Goal: Information Seeking & Learning: Learn about a topic

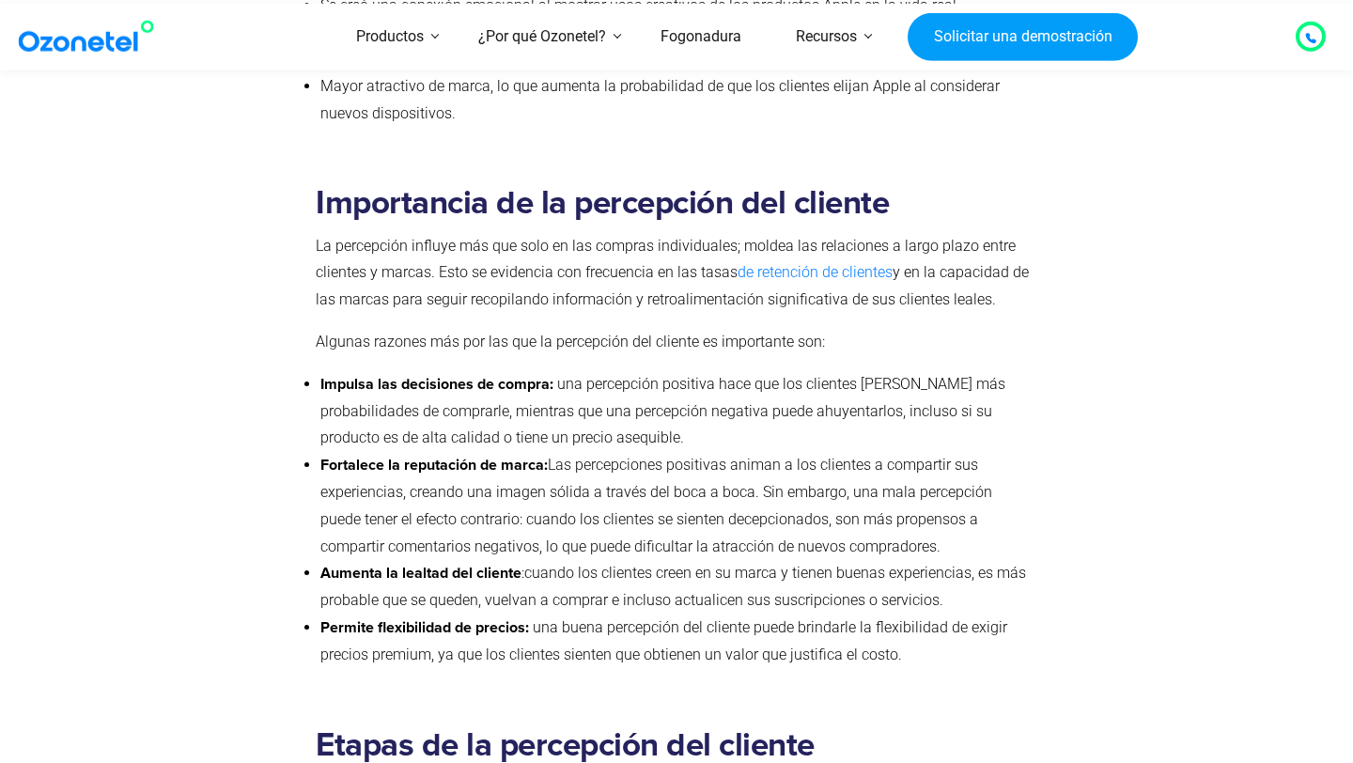
scroll to position [1688, 0]
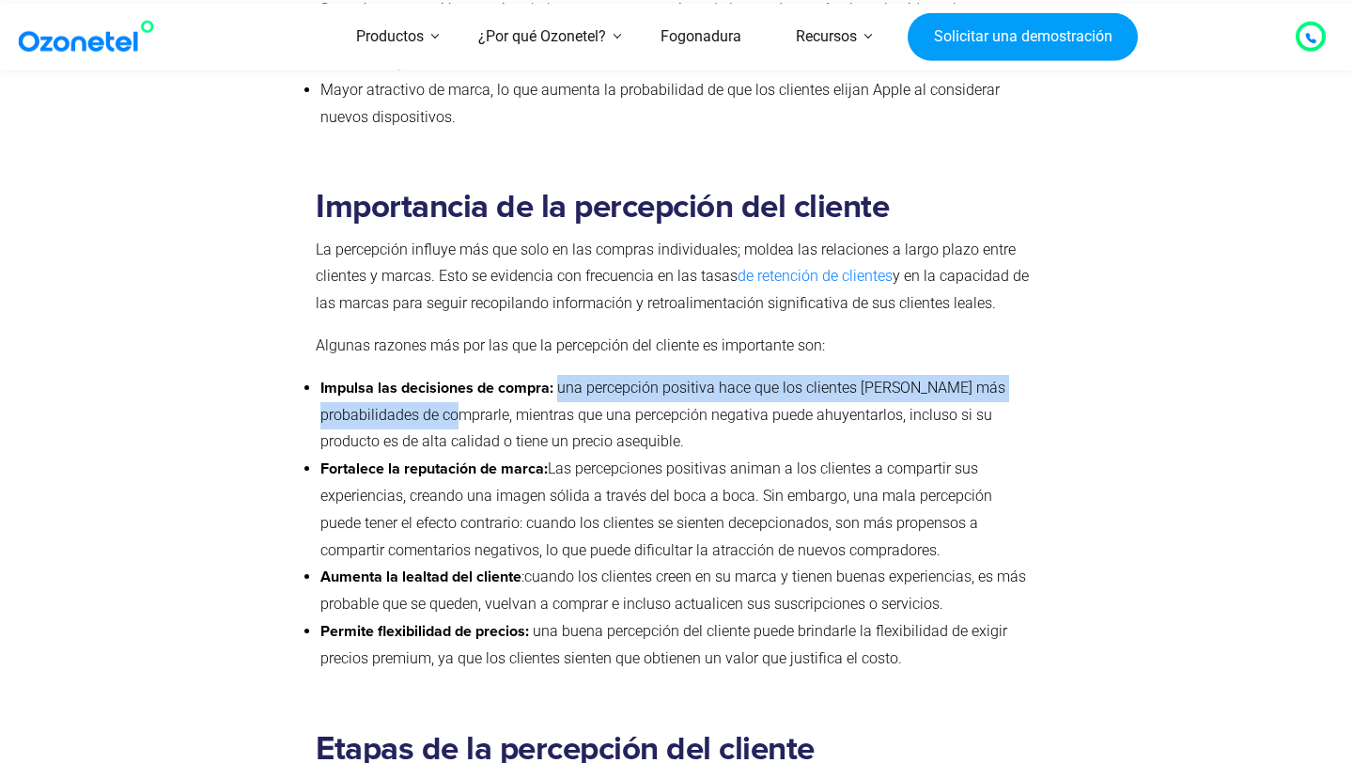
drag, startPoint x: 559, startPoint y: 387, endPoint x: 508, endPoint y: 414, distance: 57.6
click at [508, 414] on font "una percepción positiva hace que los clientes [PERSON_NAME] más probabilidades …" at bounding box center [662, 415] width 685 height 72
copy font "una percepción positiva hace que los clientes [PERSON_NAME] más probabilidades …"
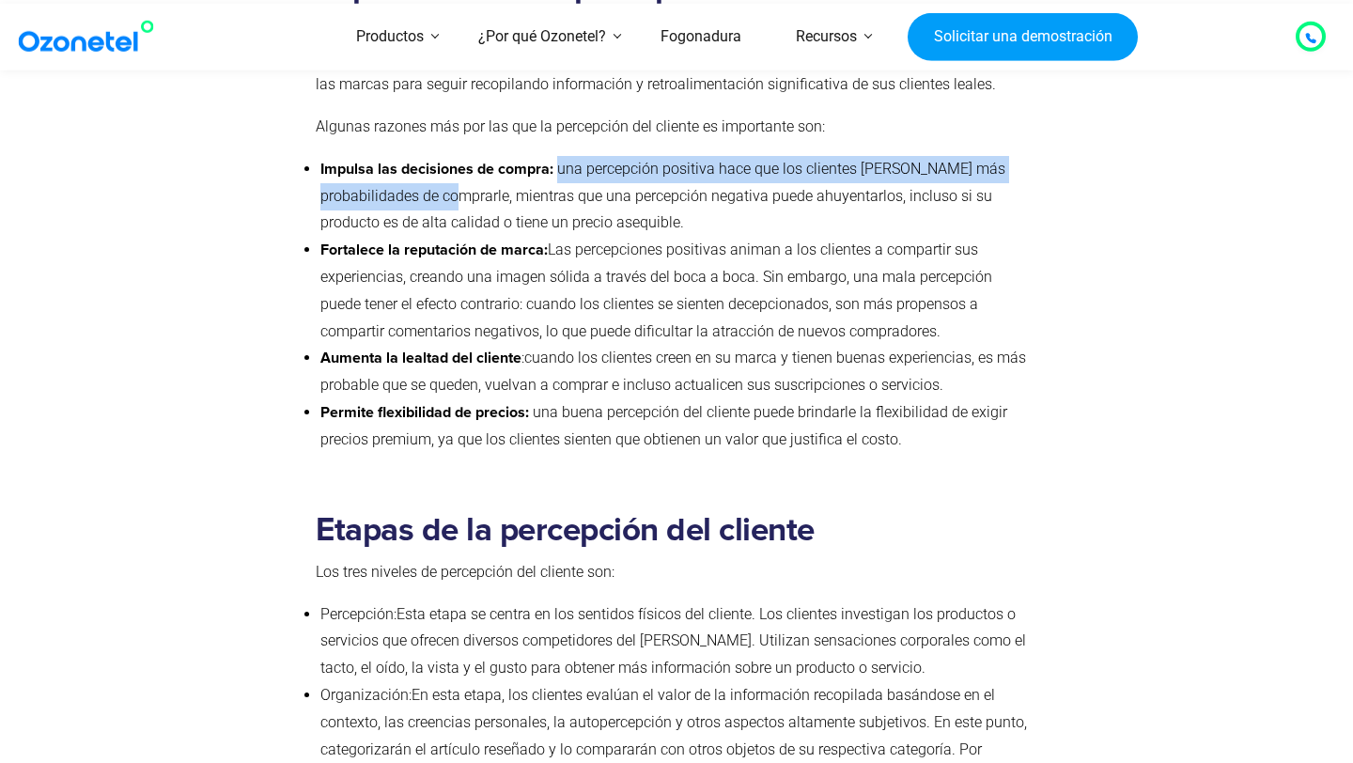
scroll to position [1914, 0]
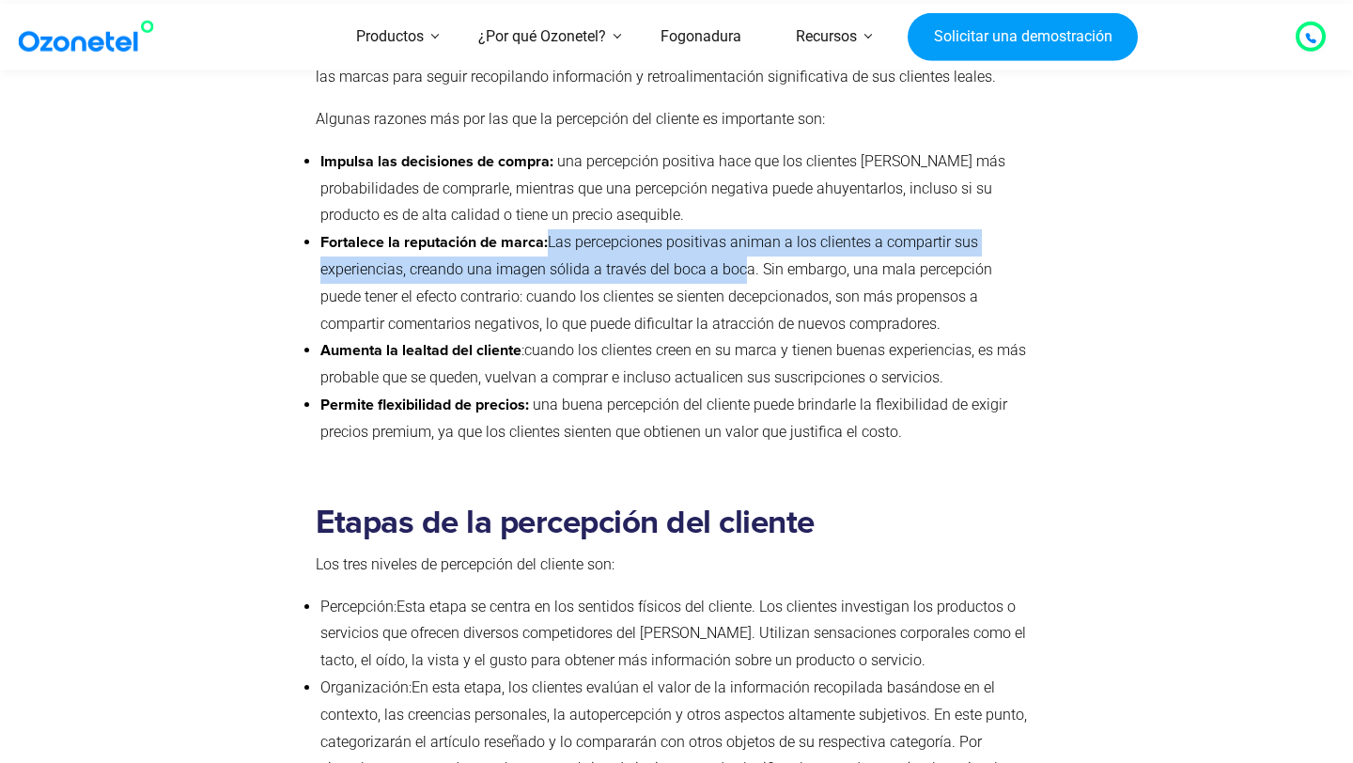
drag, startPoint x: 550, startPoint y: 240, endPoint x: 742, endPoint y: 262, distance: 193.0
click at [742, 262] on li "Fortalece la reputación de marca: Las percepciones positivas animan a los clien…" at bounding box center [674, 283] width 708 height 108
copy font "Las percepciones positivas animan a los clientes a compartir sus experiencias, …"
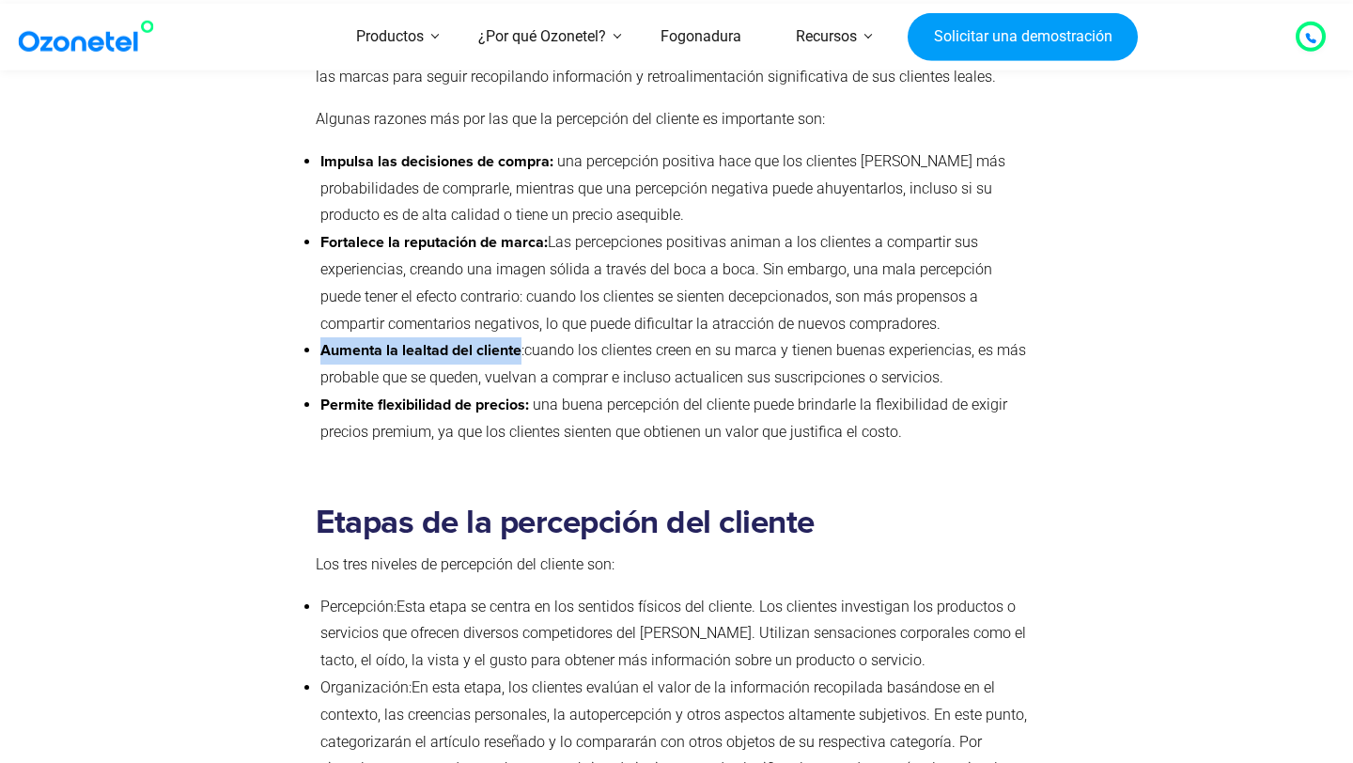
drag, startPoint x: 317, startPoint y: 350, endPoint x: 523, endPoint y: 352, distance: 206.7
click at [523, 352] on ul "Impulsa las decisiones de compra: una percepción positiva hace que los clientes…" at bounding box center [672, 297] width 713 height 298
copy font "Aumenta la lealtad del cliente"
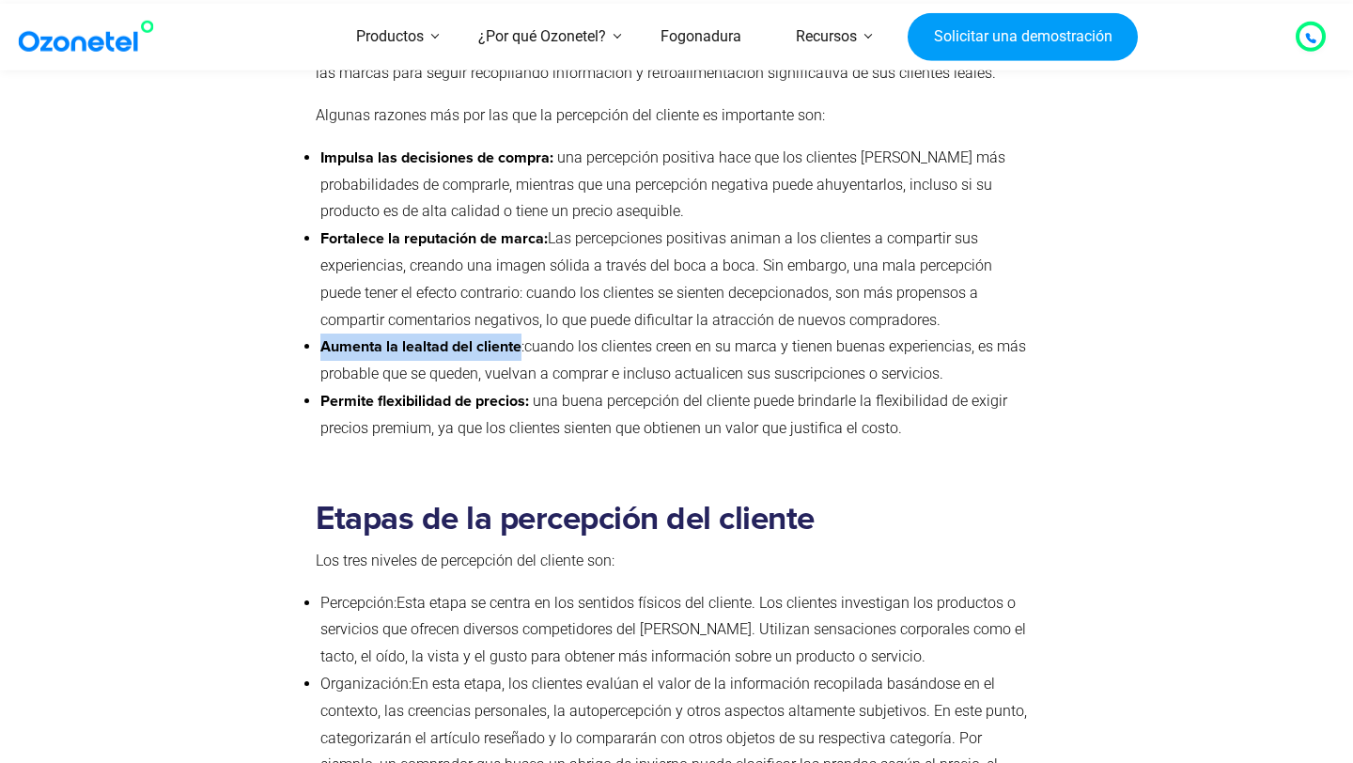
scroll to position [1919, 0]
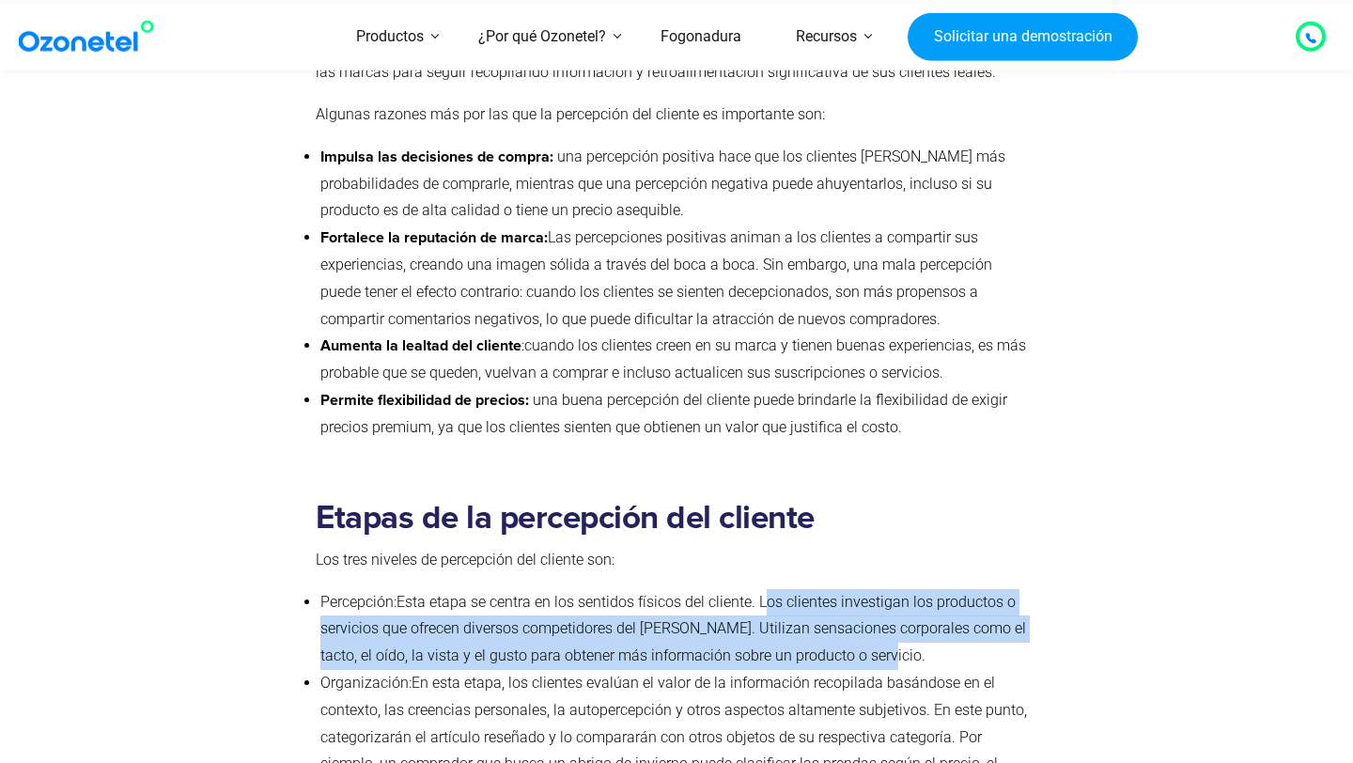
drag, startPoint x: 764, startPoint y: 604, endPoint x: 866, endPoint y: 663, distance: 118.3
click at [866, 663] on li "Percepción: Esta etapa se centra en los sentidos físicos del cliente. Los clien…" at bounding box center [674, 629] width 708 height 81
copy font "Los clientes investigan los productos o servicios que ofrecen diversos competid…"
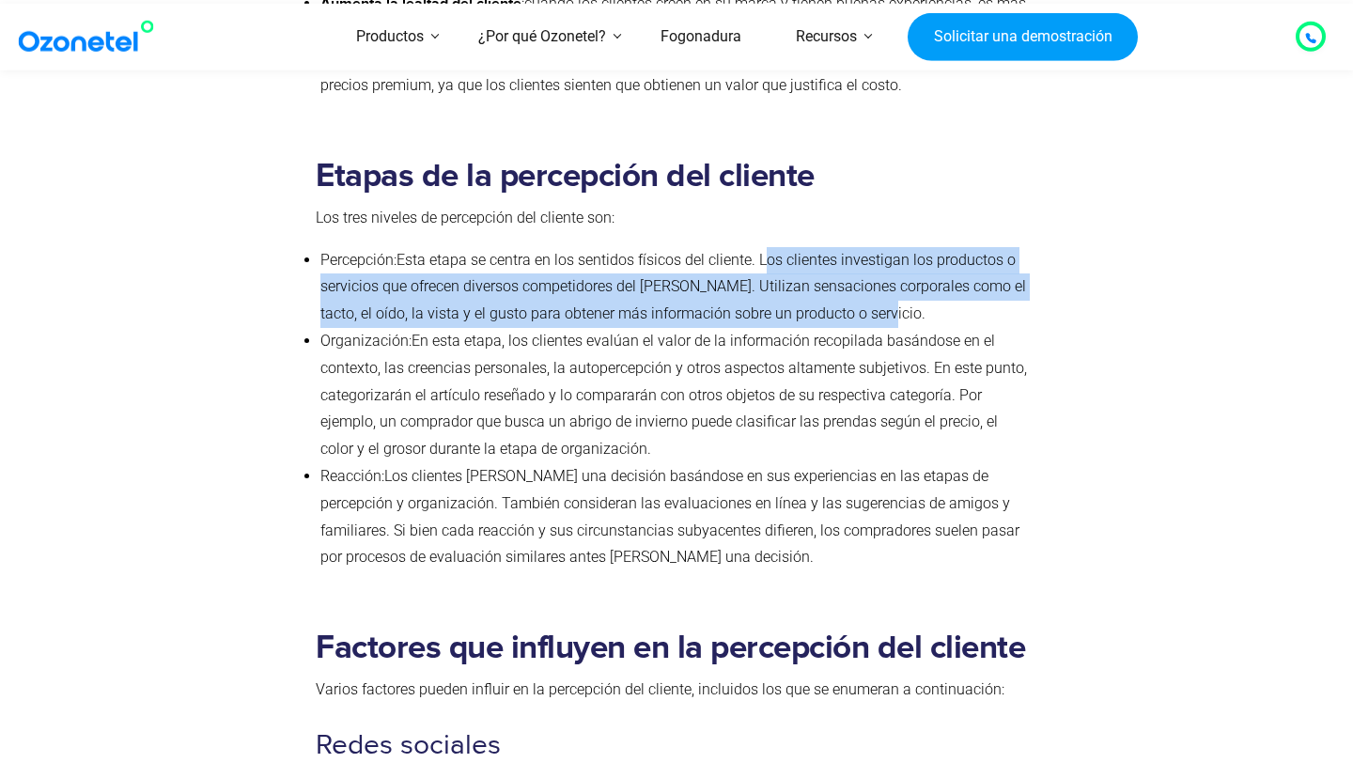
scroll to position [2257, 0]
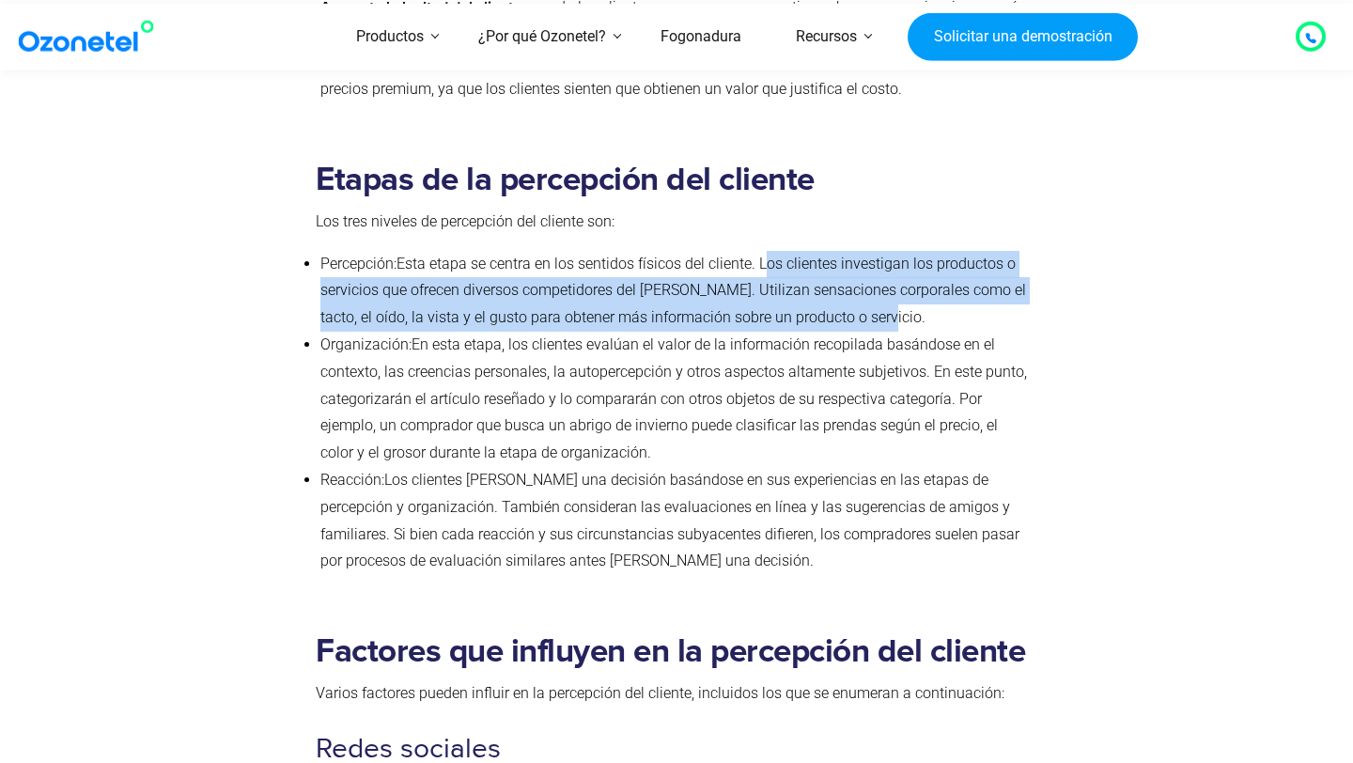
click at [430, 284] on li "Percepción: Esta etapa se centra en los sentidos físicos del cliente. Los clien…" at bounding box center [674, 291] width 708 height 81
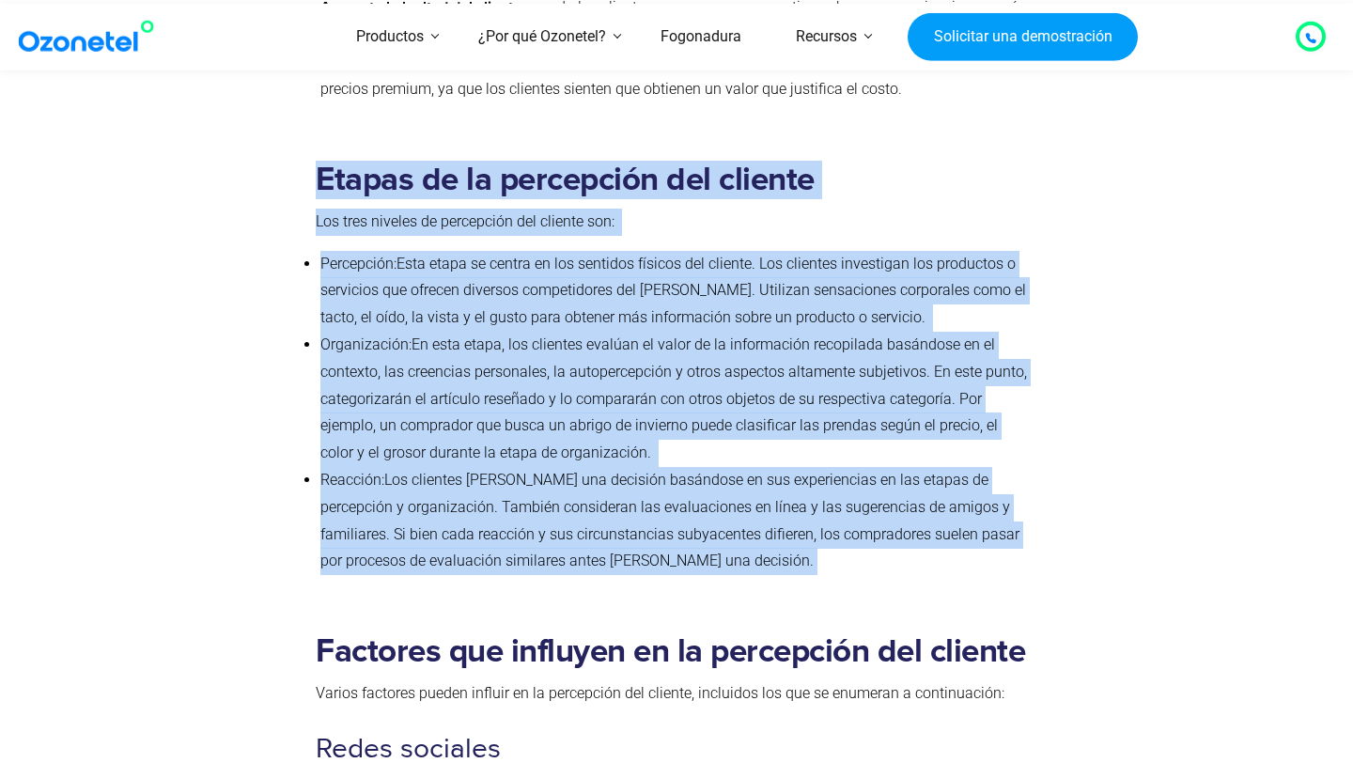
drag, startPoint x: 306, startPoint y: 179, endPoint x: 727, endPoint y: 577, distance: 578.8
copy div "Loremi do si ametconsec adi elitsed Doe temp incidid ut laboreetdo mag aliquae …"
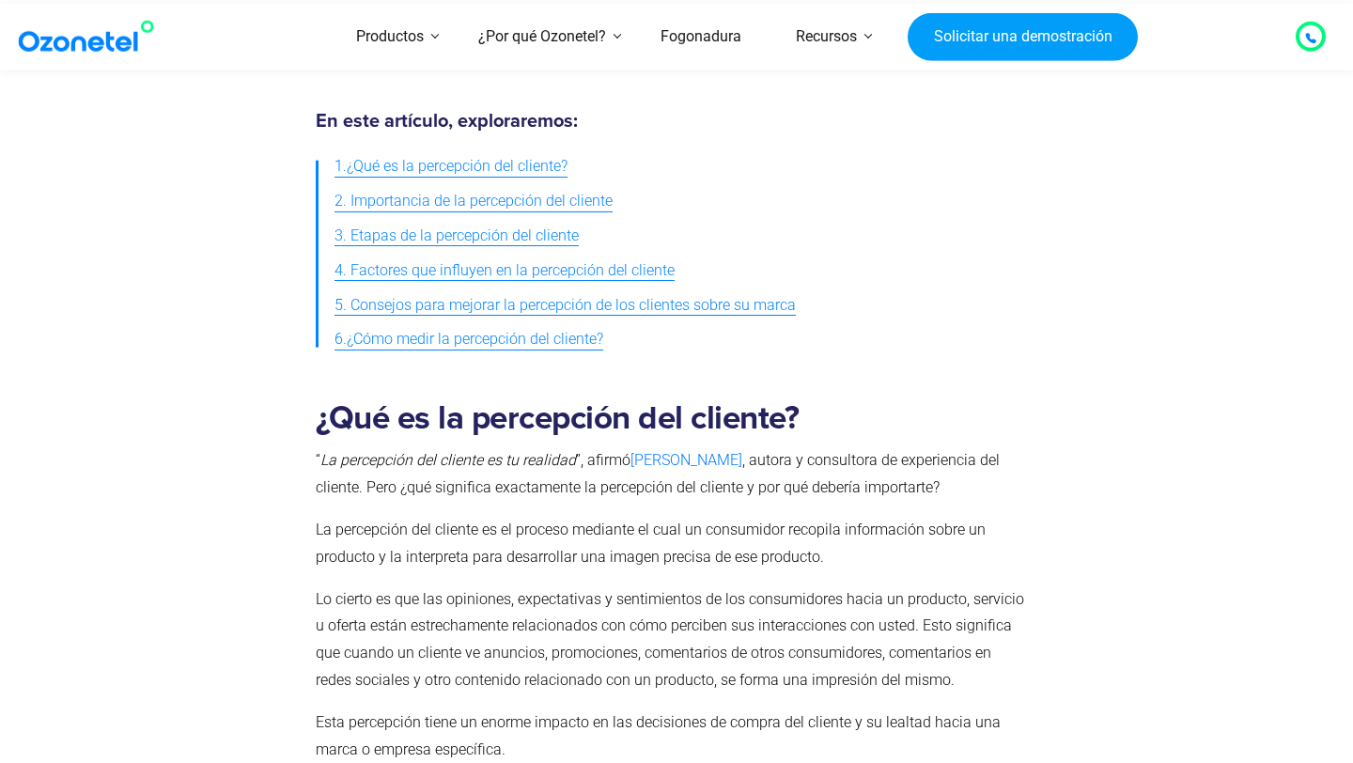
scroll to position [589, 0]
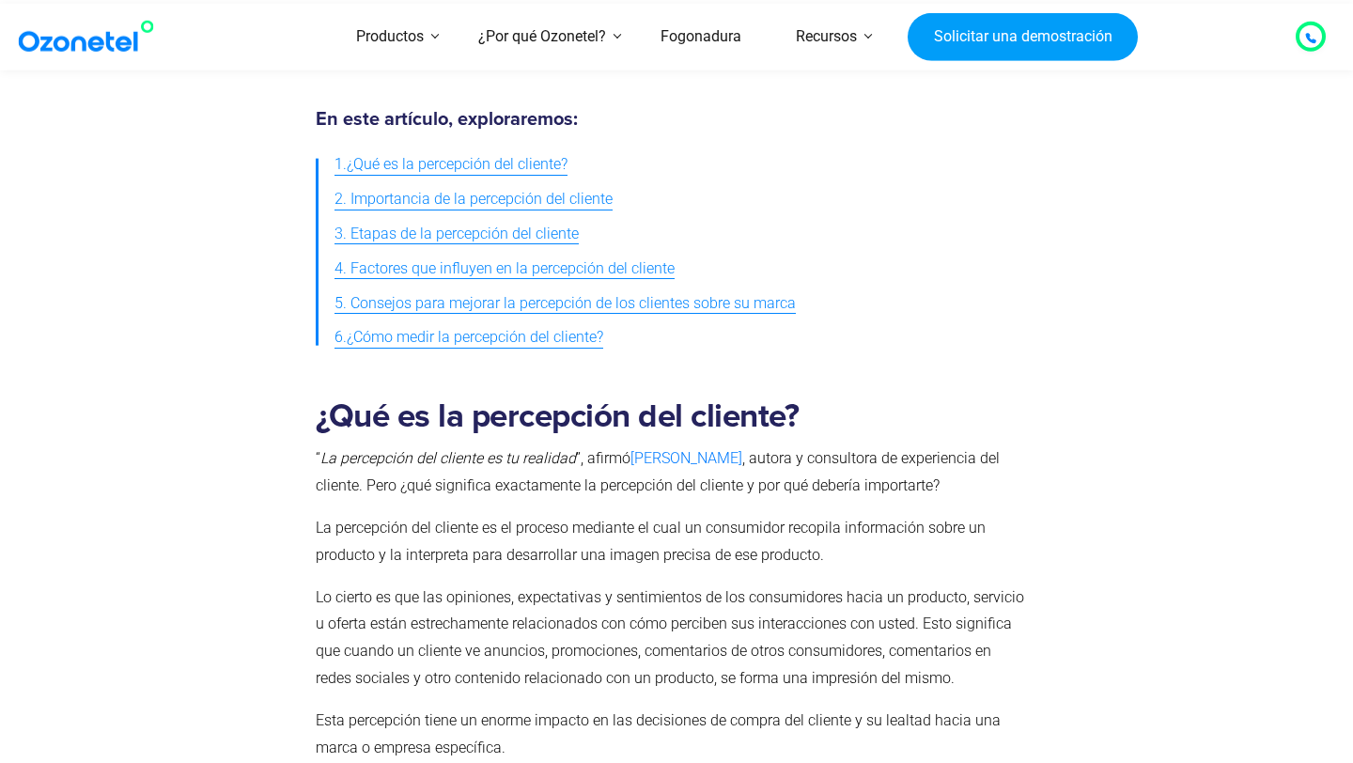
click at [590, 551] on font "La percepción del cliente es el proceso mediante el cual un consumidor recopila…" at bounding box center [651, 541] width 670 height 45
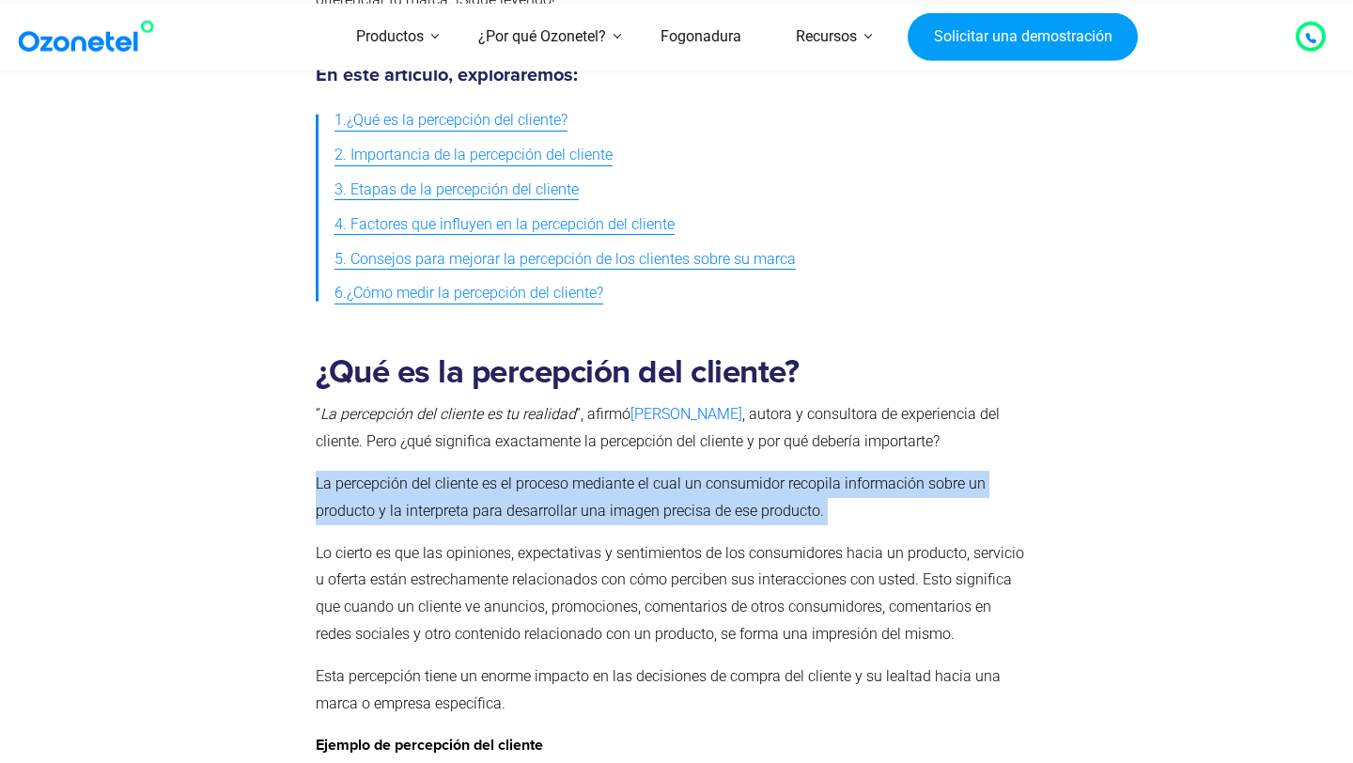
scroll to position [634, 0]
click at [466, 684] on font "Esta percepción tiene un enorme impacto en las decisiones de compra del cliente…" at bounding box center [658, 688] width 685 height 45
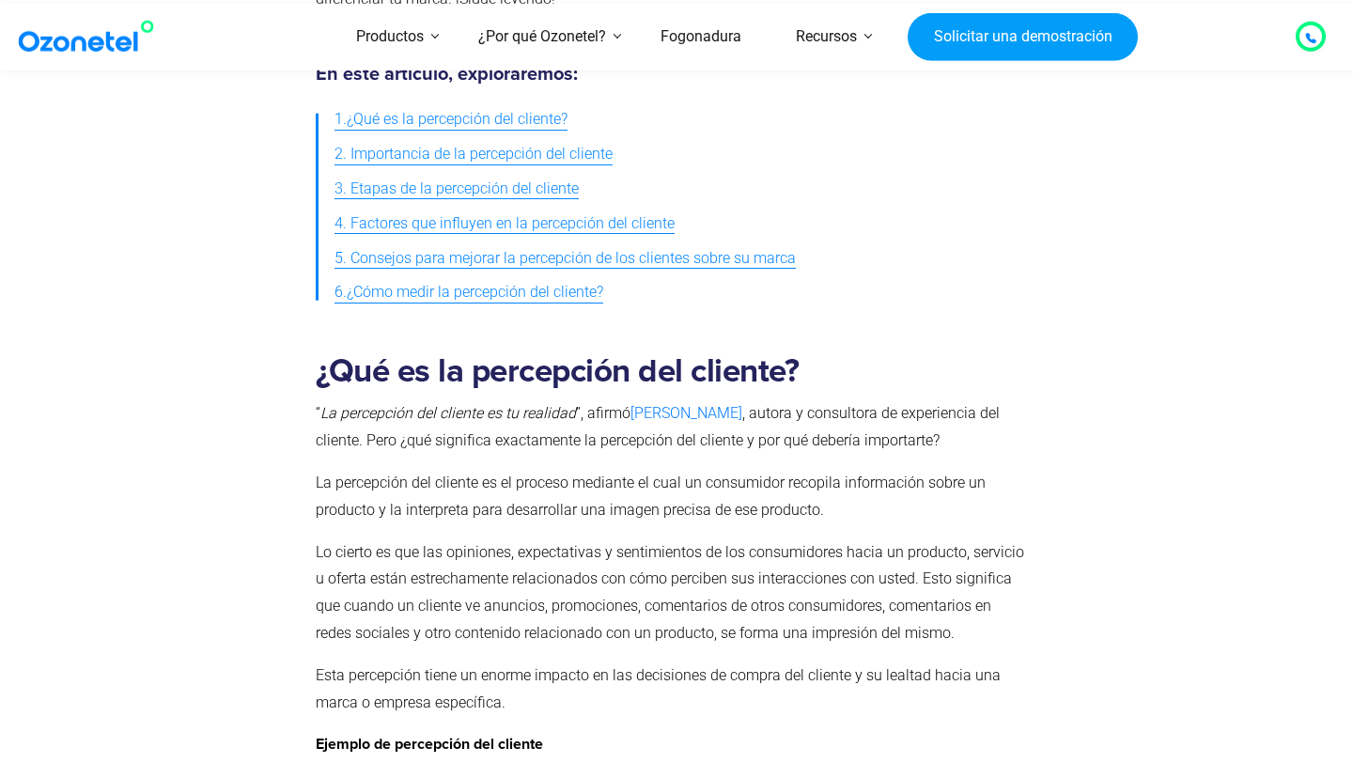
click at [466, 684] on font "Esta percepción tiene un enorme impacto en las decisiones de compra del cliente…" at bounding box center [658, 688] width 685 height 45
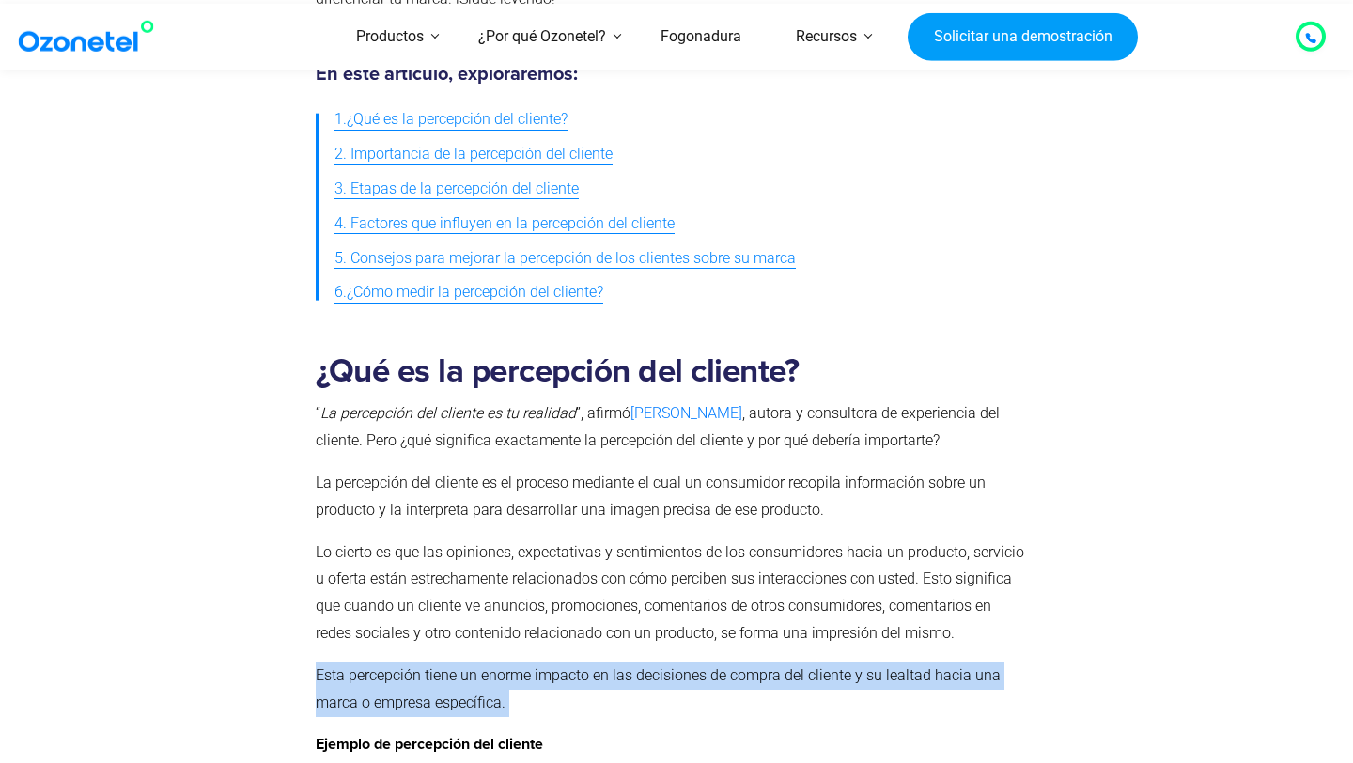
copy p "Esta percepción tiene un enorme impacto en las decisiones de compra del cliente…"
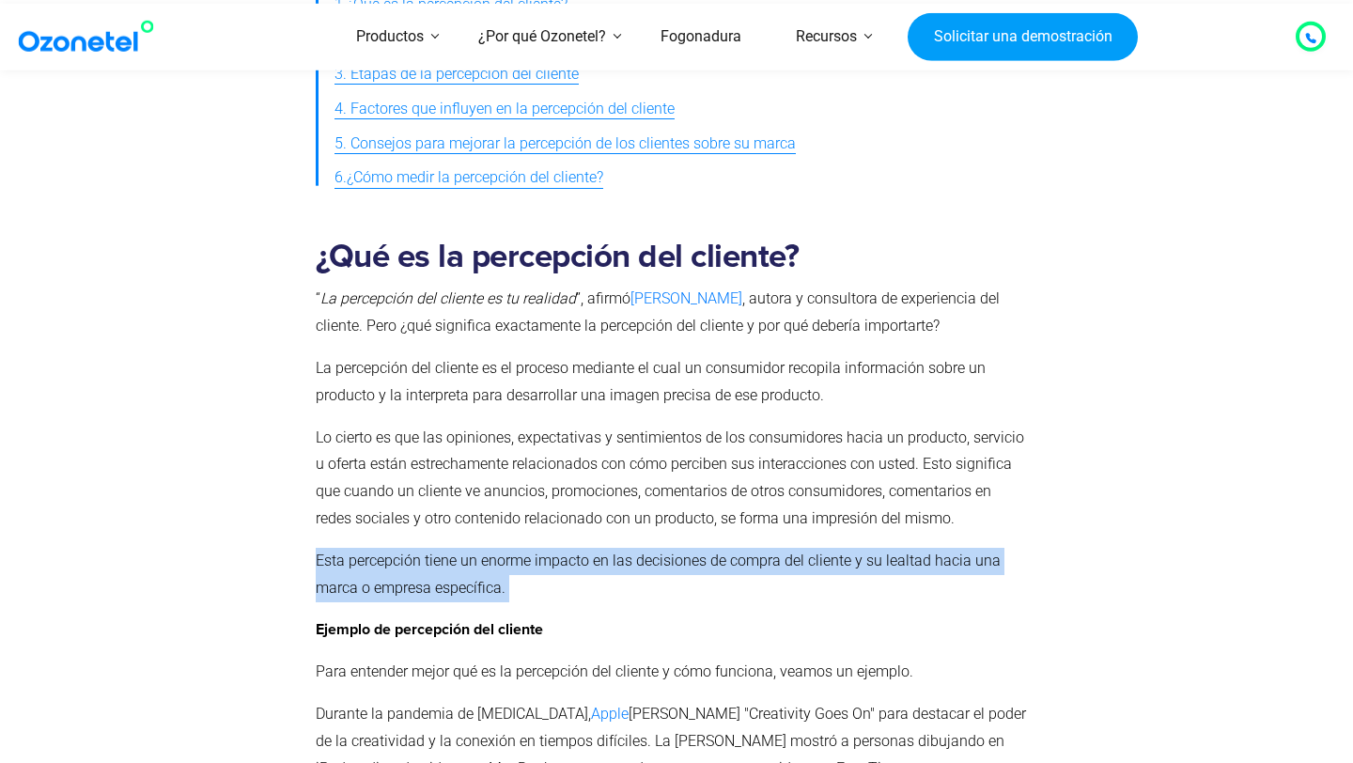
scroll to position [750, 0]
click at [450, 393] on font "La percepción del cliente es el proceso mediante el cual un consumidor recopila…" at bounding box center [651, 380] width 670 height 45
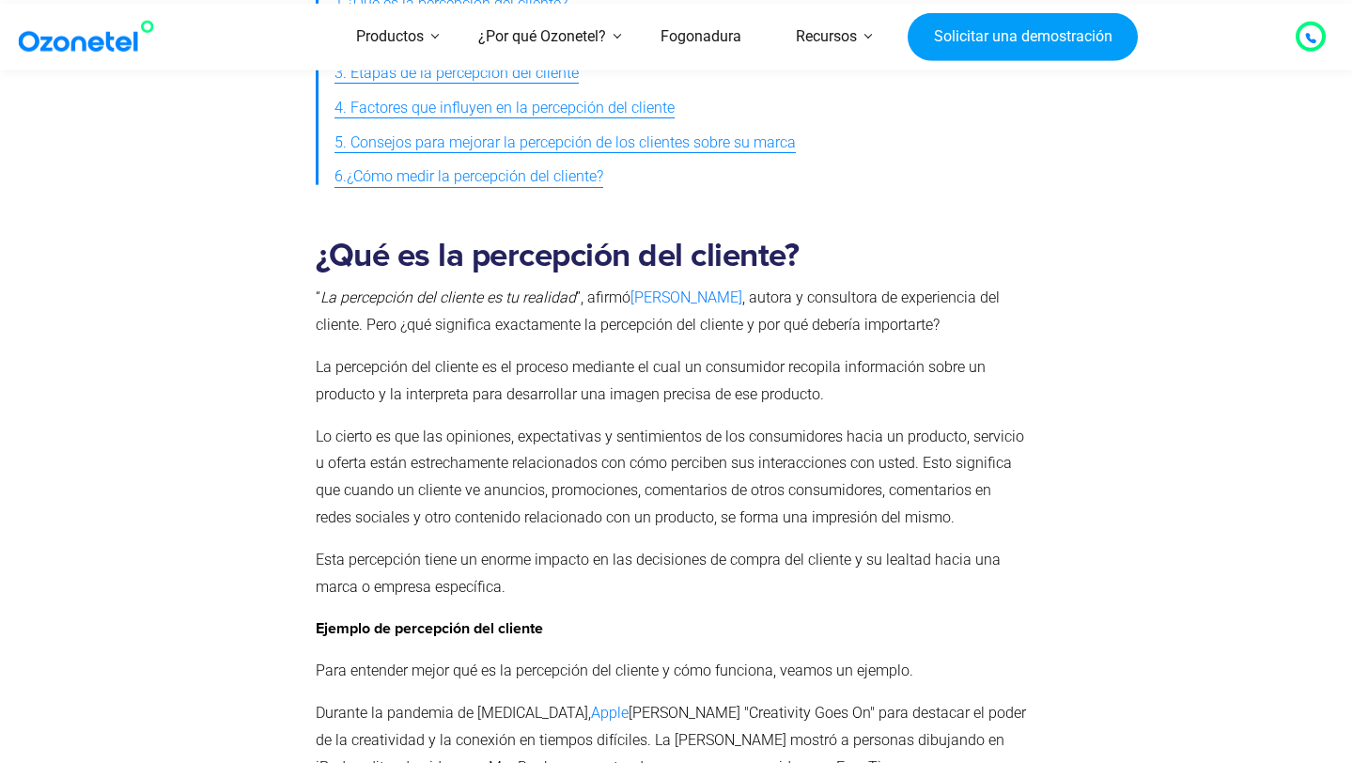
click at [450, 393] on font "La percepción del cliente es el proceso mediante el cual un consumidor recopila…" at bounding box center [651, 380] width 670 height 45
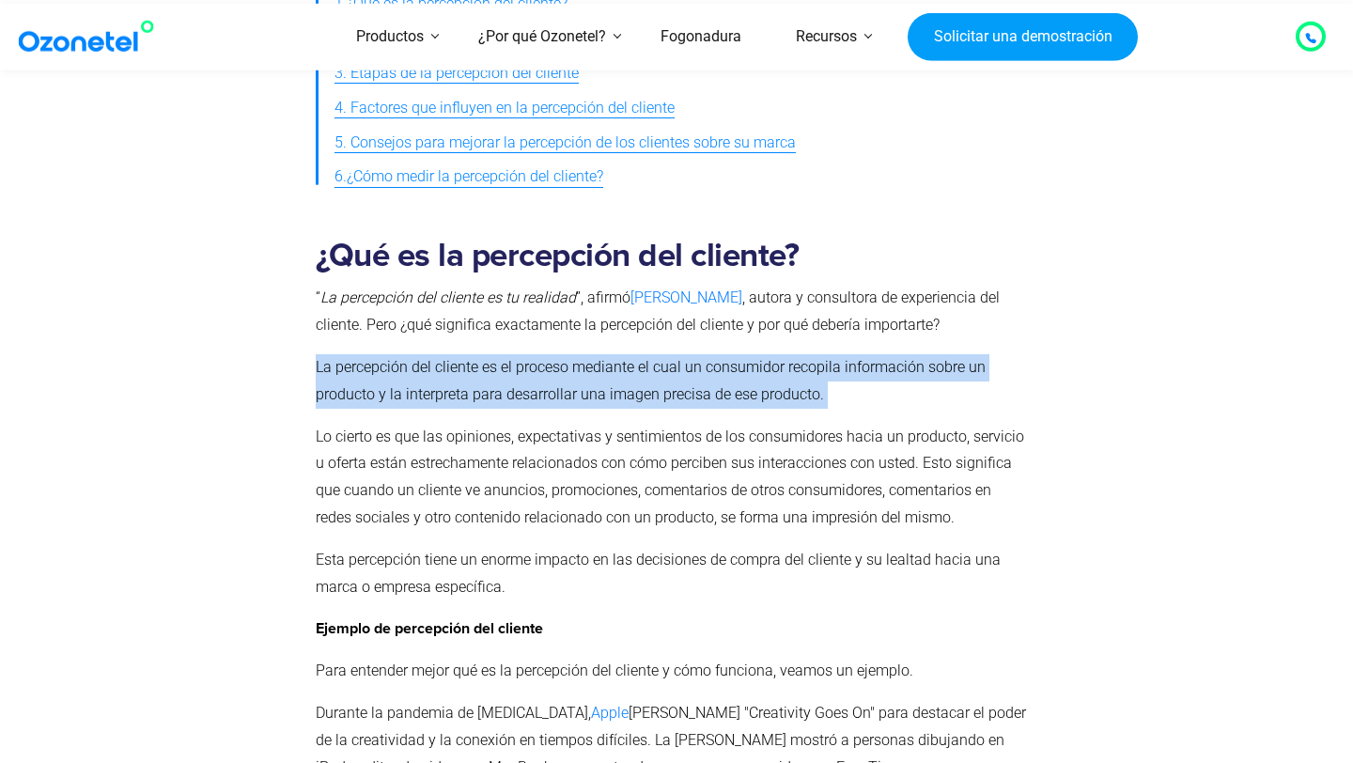
copy p "La percepción del cliente es el proceso mediante el cual un consumidor recopila…"
click at [552, 465] on font "Lo cierto es que las opiniones, expectativas y sentimientos de los consumidores…" at bounding box center [670, 476] width 708 height 99
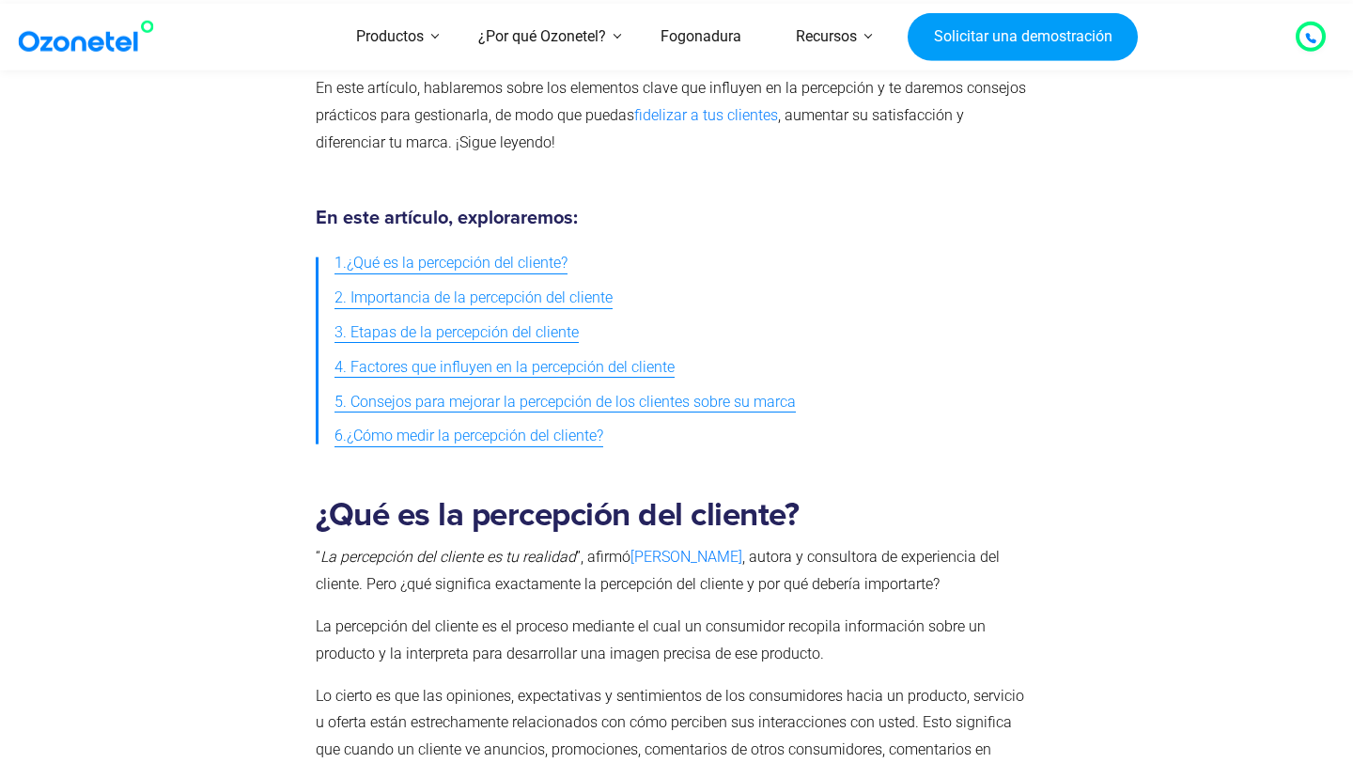
scroll to position [0, 0]
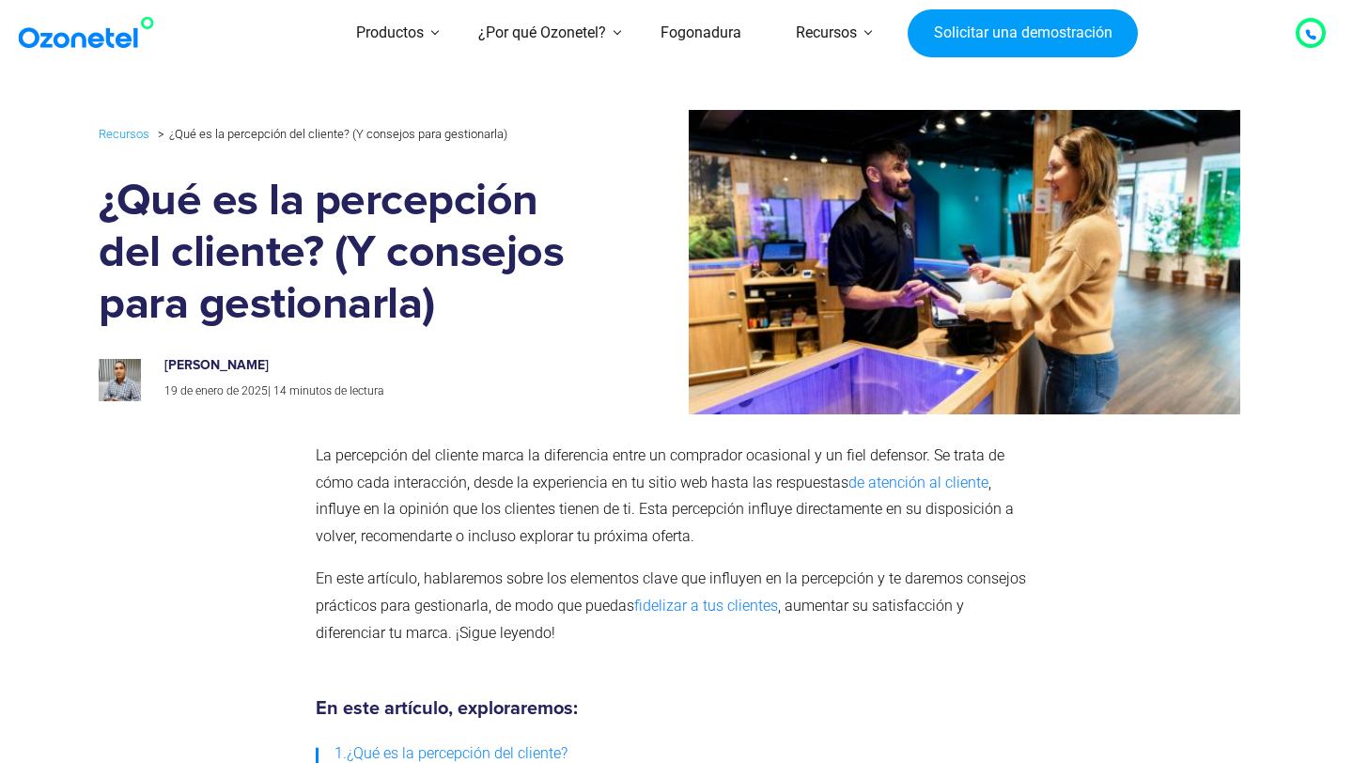
drag, startPoint x: 163, startPoint y: 364, endPoint x: 290, endPoint y: 366, distance: 127.8
click at [290, 366] on div "[PERSON_NAME] 19 de enero de 2025 | 14 minutos de lectura" at bounding box center [362, 379] width 425 height 43
click at [449, 481] on font "La percepción del cliente marca la diferencia entre un comprador ocasional y un…" at bounding box center [659, 468] width 689 height 45
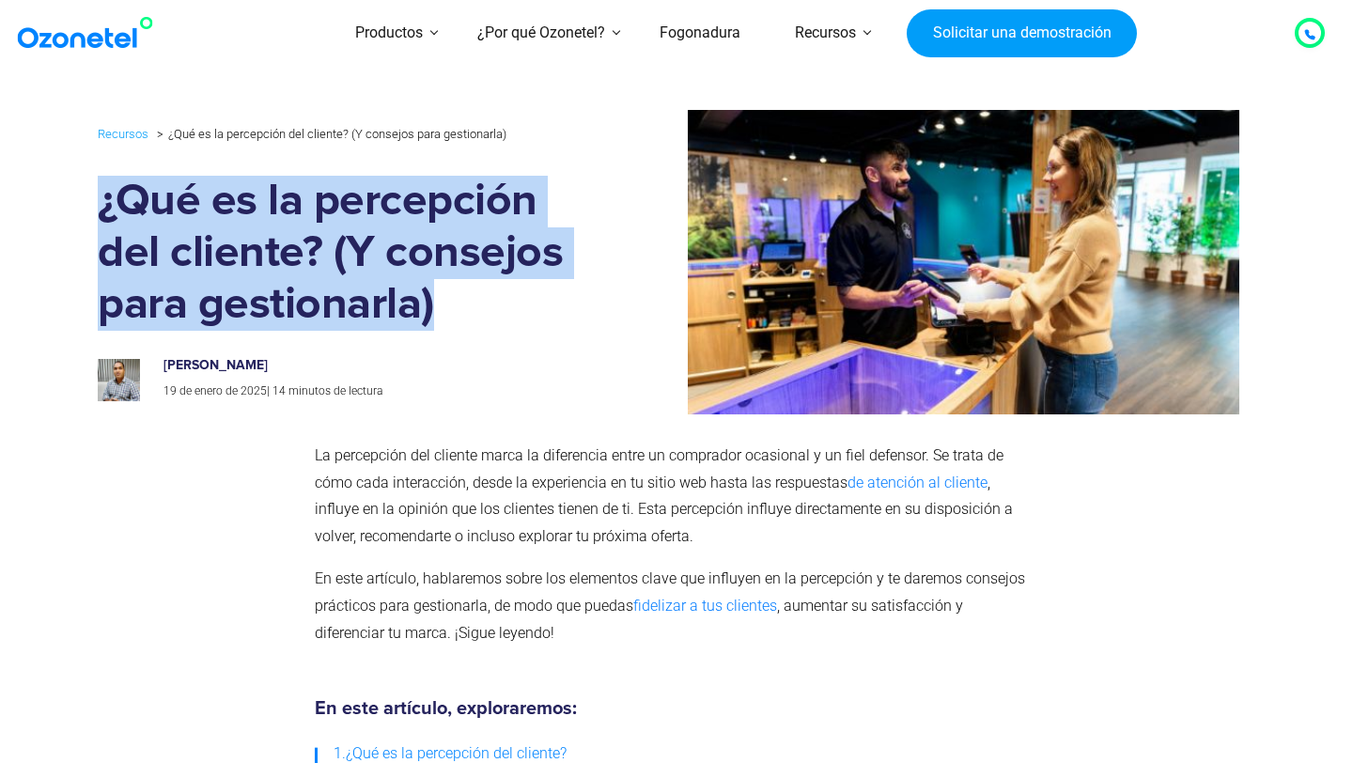
drag, startPoint x: 101, startPoint y: 195, endPoint x: 473, endPoint y: 318, distance: 391.8
click at [473, 319] on h1 "¿Qué es la percepción del cliente? (Y consejos para gestionarla)" at bounding box center [339, 253] width 482 height 155
copy font "¿Qué es la percepción del cliente? (Y consejos para gestionarla)"
click at [388, 271] on font "¿Qué es la percepción del cliente? (Y consejos para gestionarla)" at bounding box center [330, 252] width 465 height 148
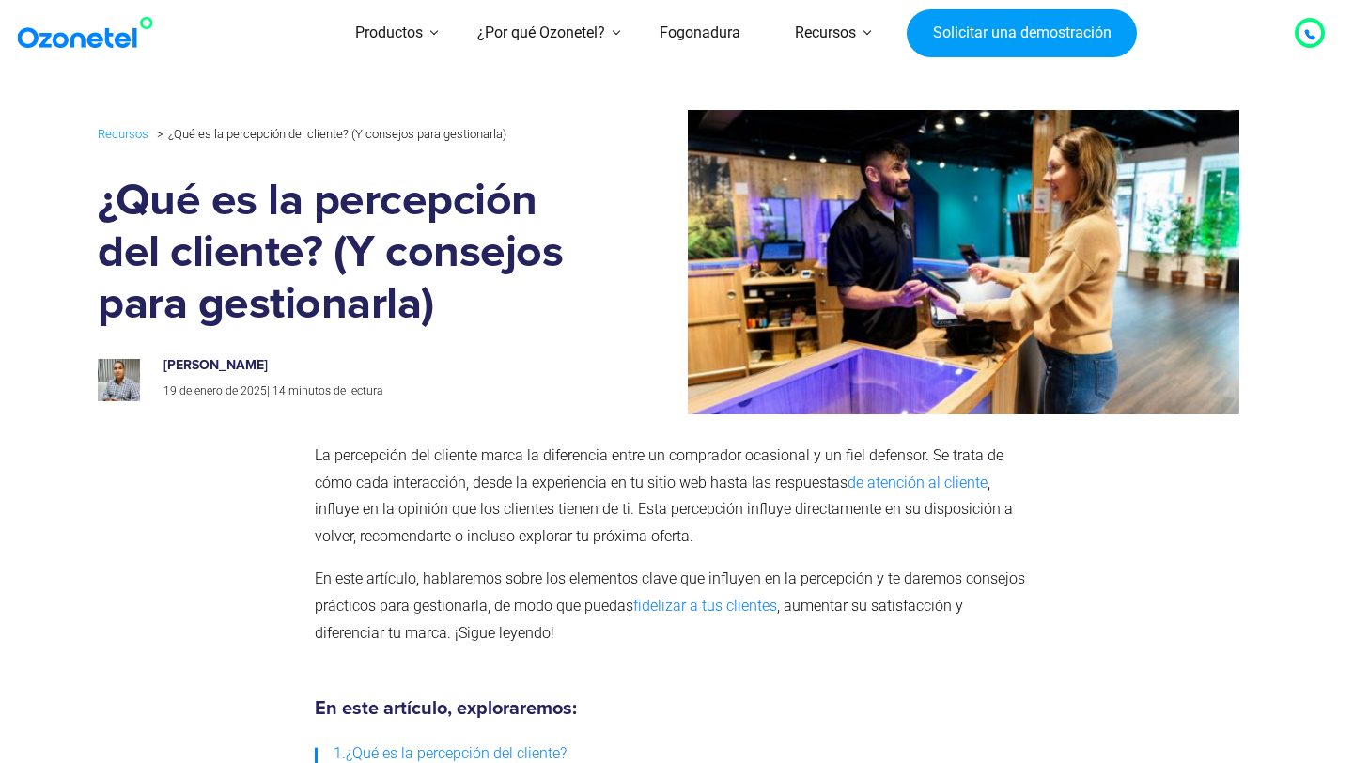
drag, startPoint x: 229, startPoint y: 365, endPoint x: 352, endPoint y: 362, distance: 123.1
click at [353, 364] on h6 "[PERSON_NAME]" at bounding box center [361, 366] width 396 height 16
copy font "[PERSON_NAME]"
